Goal: Find contact information: Find contact information

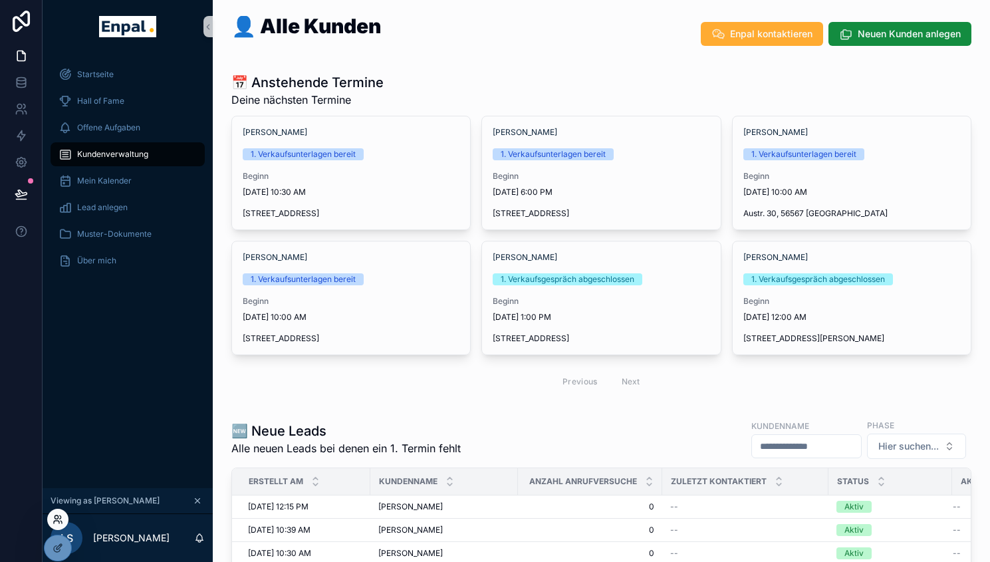
click at [56, 517] on icon at bounding box center [58, 519] width 11 height 11
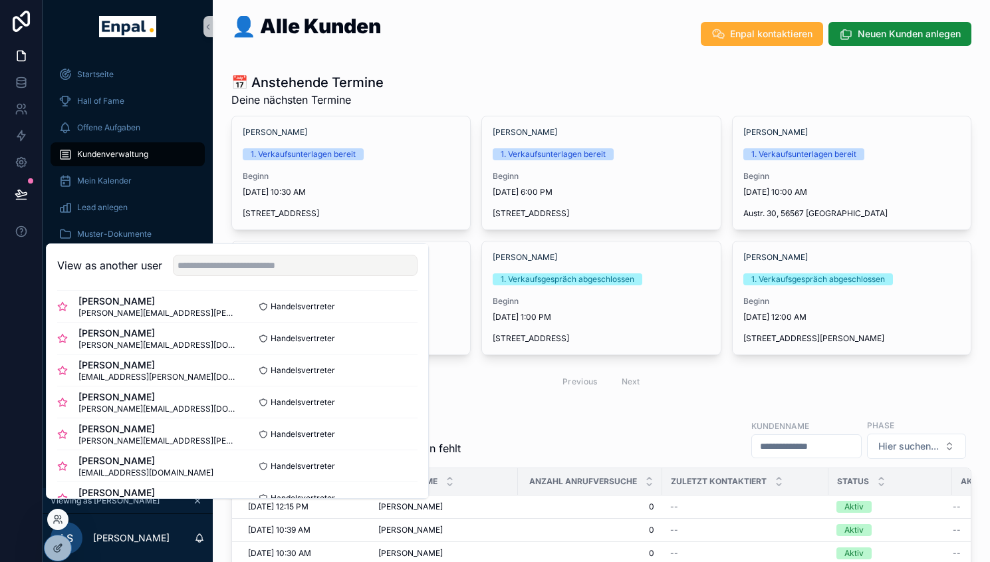
scroll to position [230, 0]
drag, startPoint x: 205, startPoint y: 420, endPoint x: 78, endPoint y: 420, distance: 127.0
click at [78, 416] on div "[PERSON_NAME] [PERSON_NAME][EMAIL_ADDRESS][PERSON_NAME][DOMAIN_NAME]" at bounding box center [147, 404] width 180 height 24
copy span "[PERSON_NAME][EMAIL_ADDRESS][PERSON_NAME][DOMAIN_NAME]"
